Goal: Find specific page/section: Find specific page/section

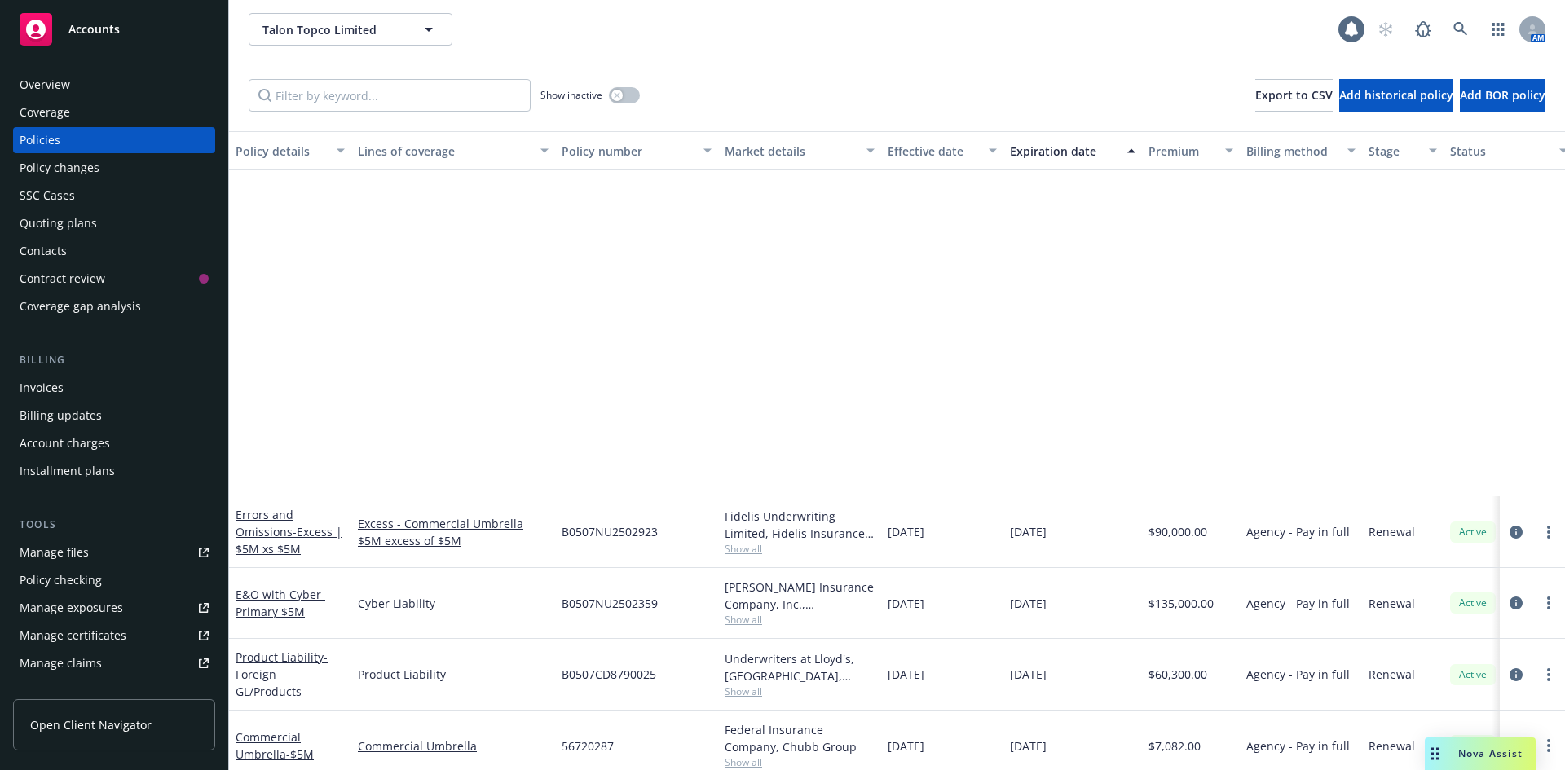
scroll to position [449, 0]
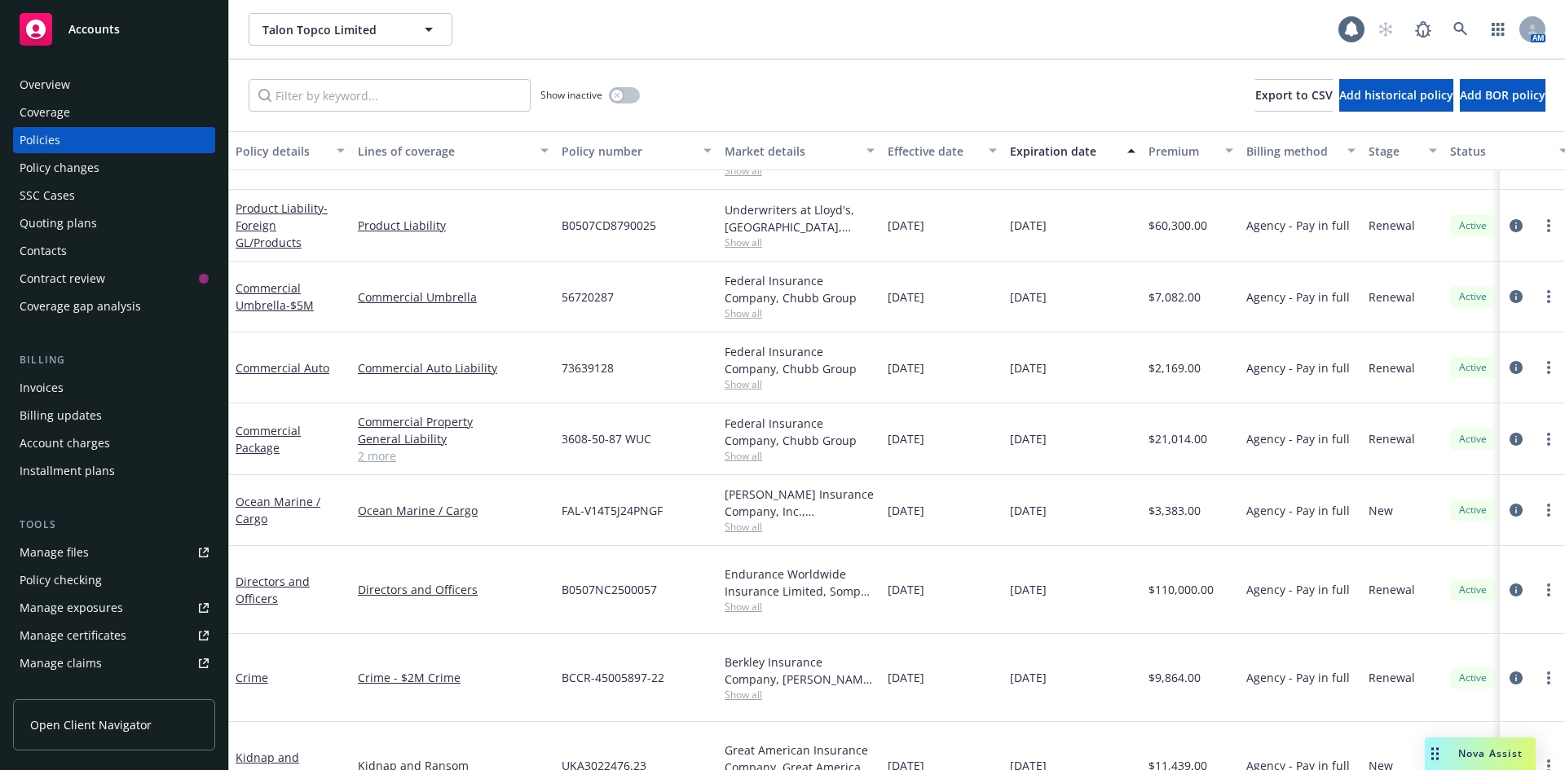
click at [66, 31] on div "Accounts" at bounding box center [114, 29] width 189 height 33
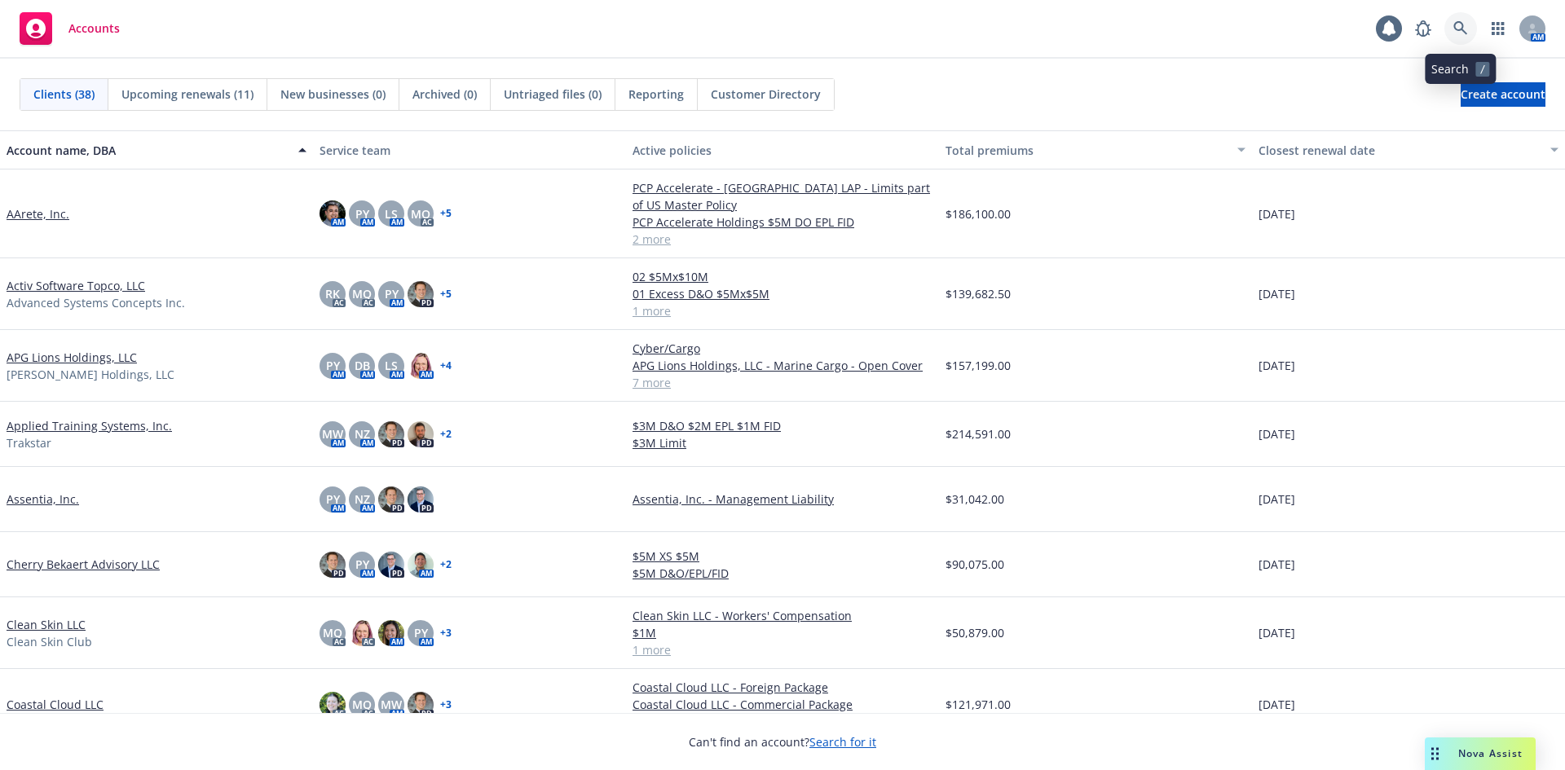
click at [1464, 31] on icon at bounding box center [1460, 28] width 14 height 14
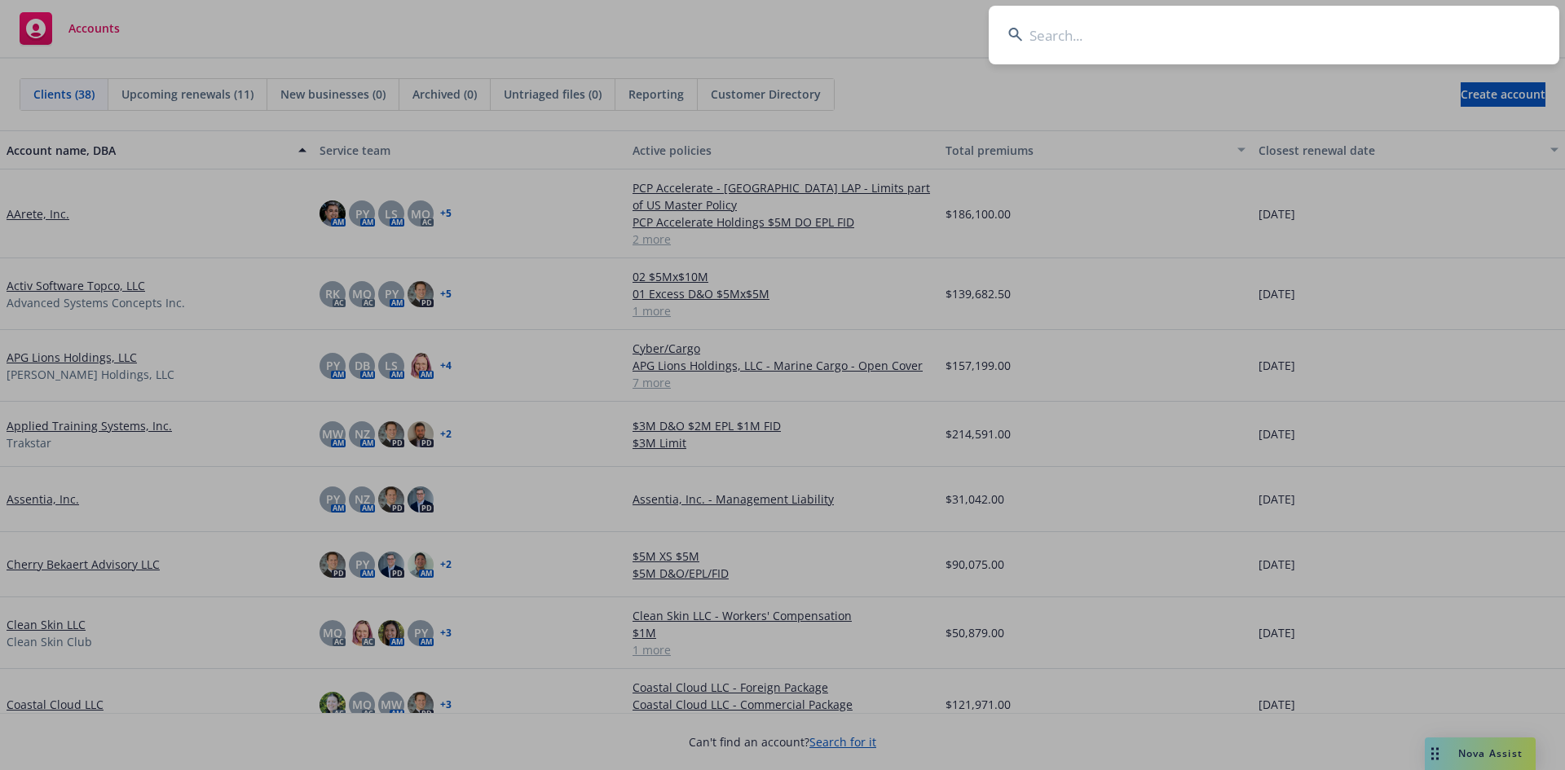
click at [1154, 37] on input at bounding box center [1274, 35] width 571 height 59
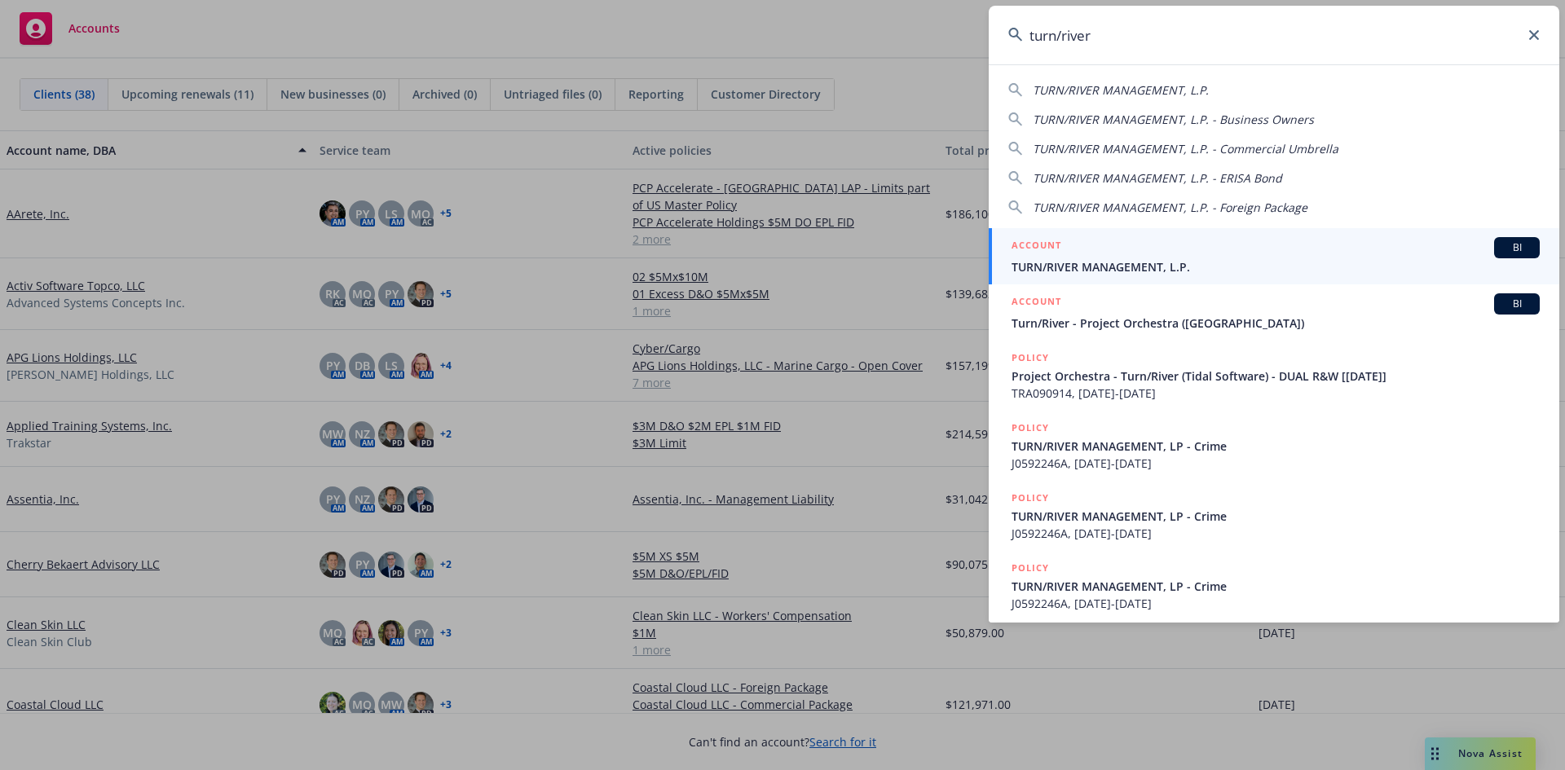
click at [1165, 83] on span "TURN/RIVER MANAGEMENT, L.P." at bounding box center [1121, 89] width 176 height 15
type input "TURN/RIVER MANAGEMENT, L.P."
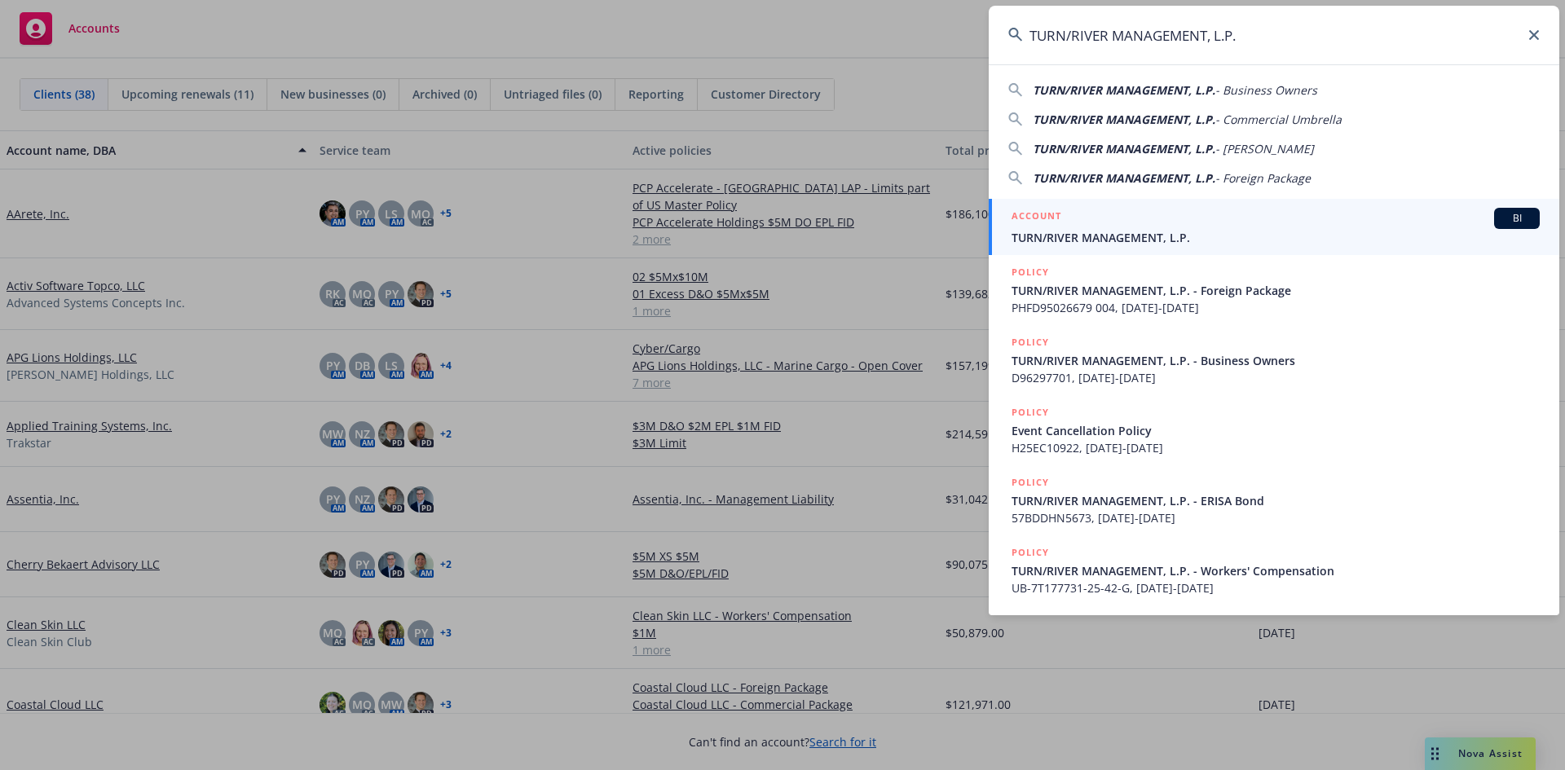
click at [1123, 229] on span "TURN/RIVER MANAGEMENT, L.P." at bounding box center [1276, 237] width 528 height 17
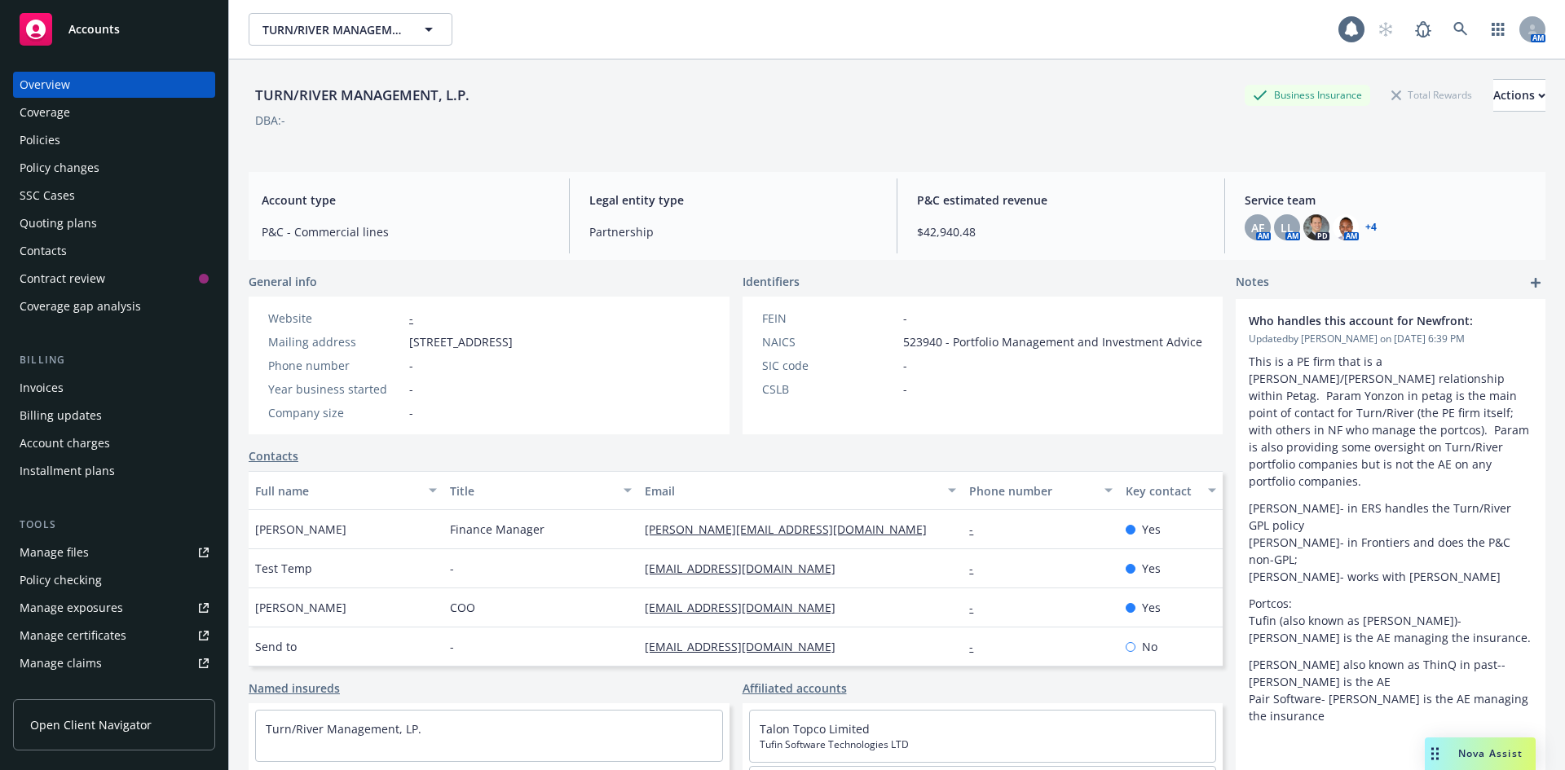
click at [36, 140] on div "Policies" at bounding box center [40, 140] width 41 height 26
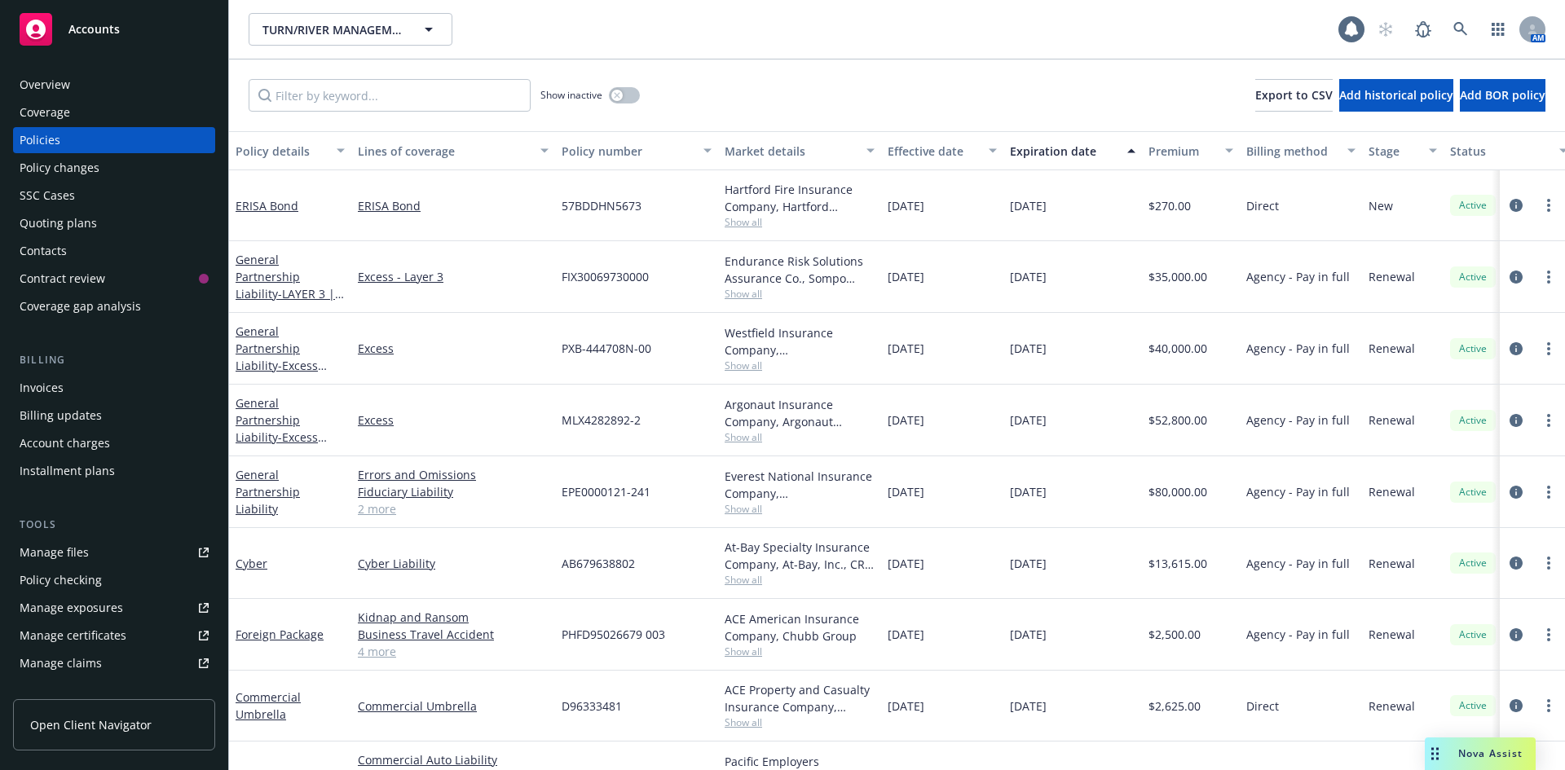
click at [99, 93] on div "Overview" at bounding box center [114, 85] width 189 height 26
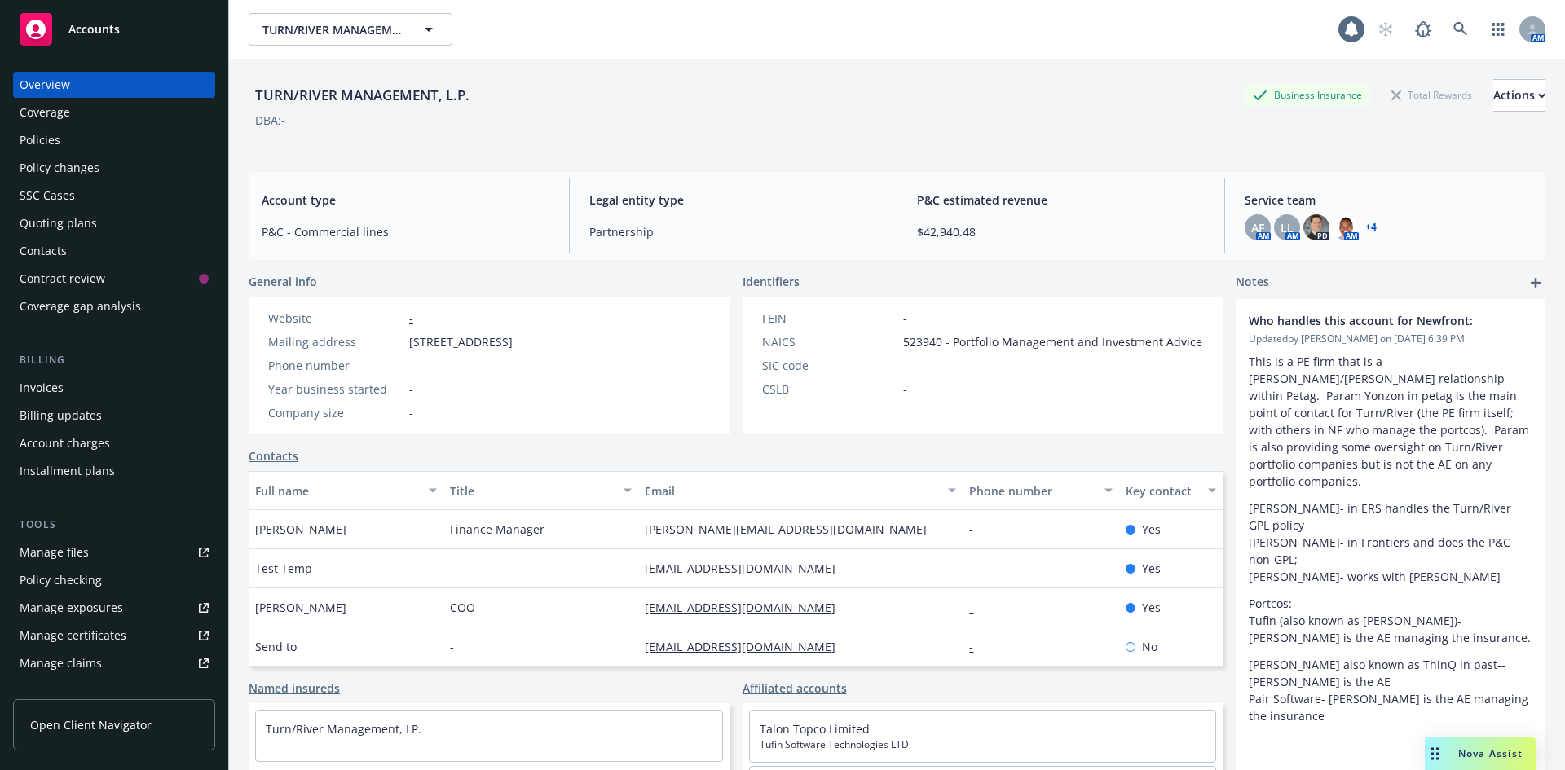
scroll to position [82, 0]
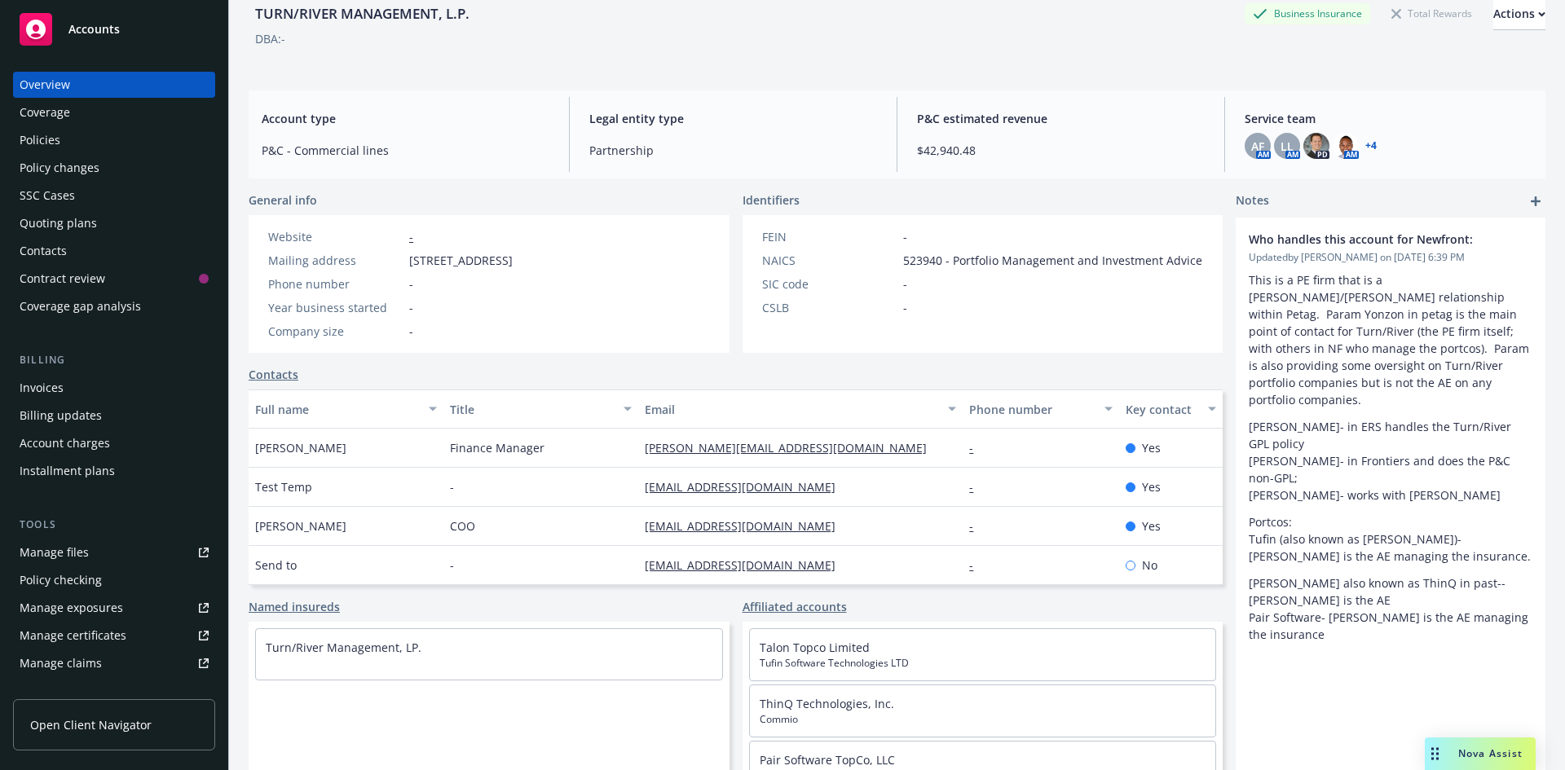
click at [126, 138] on div "Policies" at bounding box center [114, 140] width 189 height 26
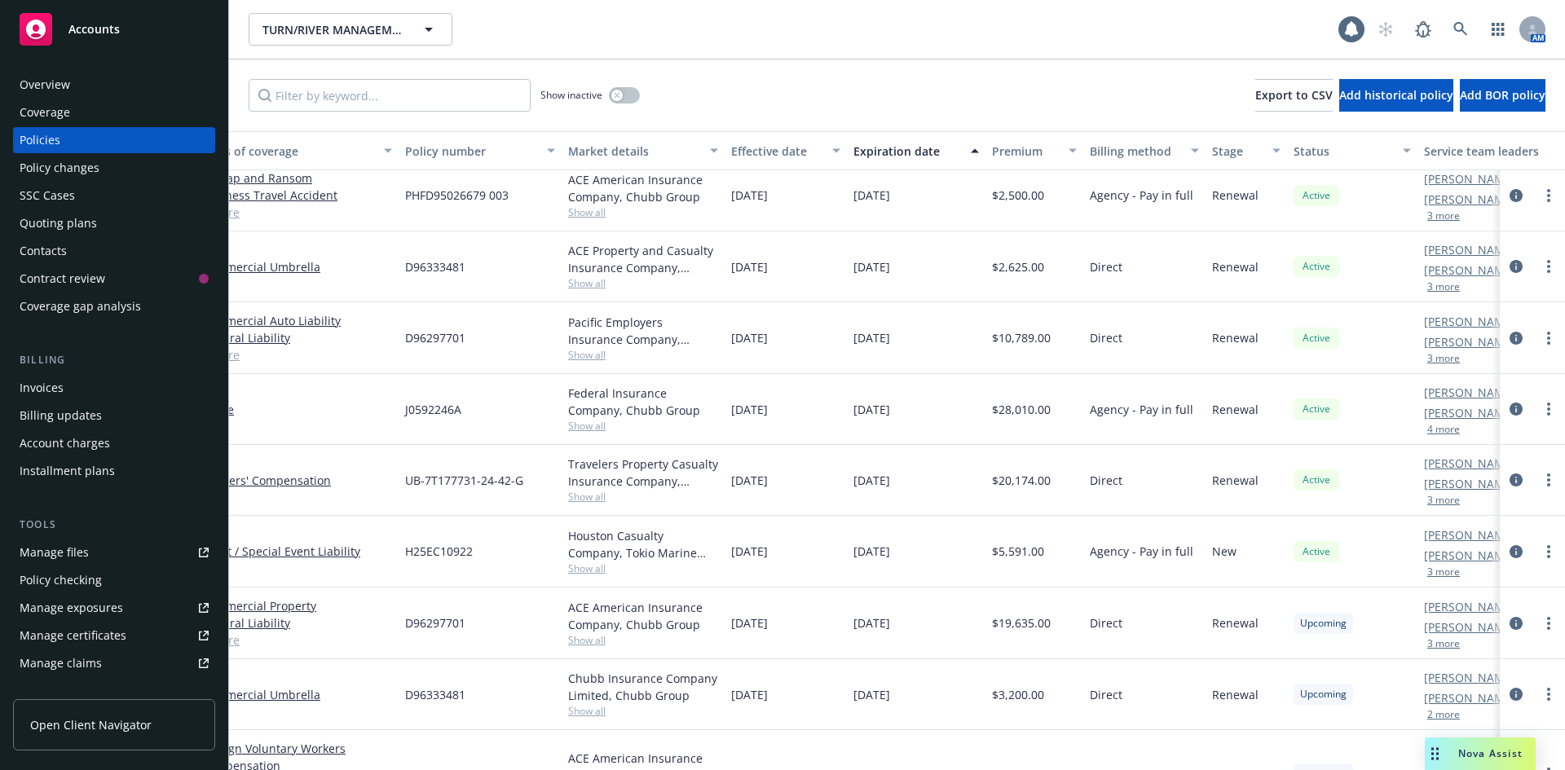
scroll to position [408, 0]
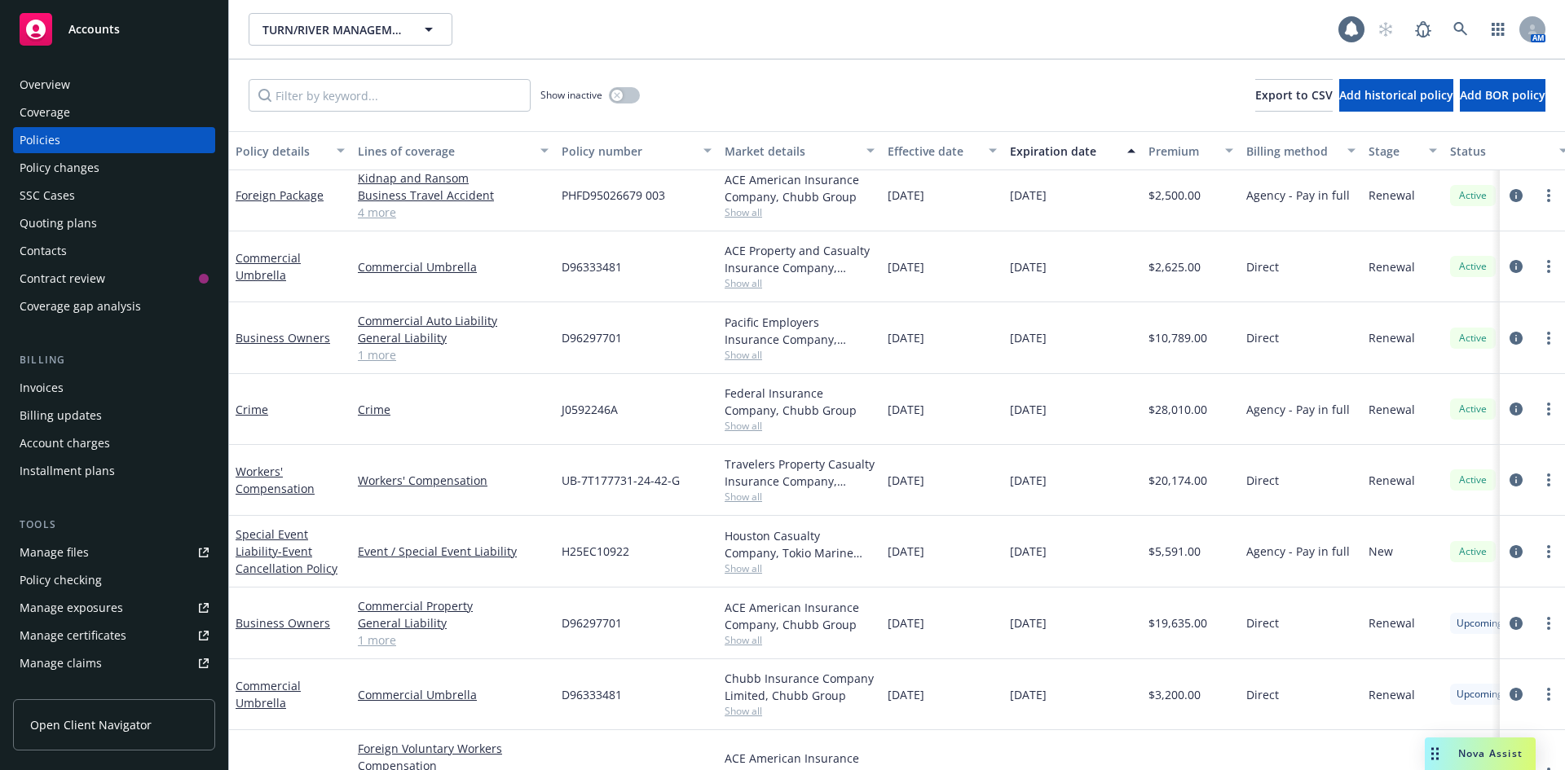
click at [818, 751] on div "ACE American Insurance Company, Chubb Group" at bounding box center [800, 767] width 150 height 34
